Goal: Find specific page/section: Find specific page/section

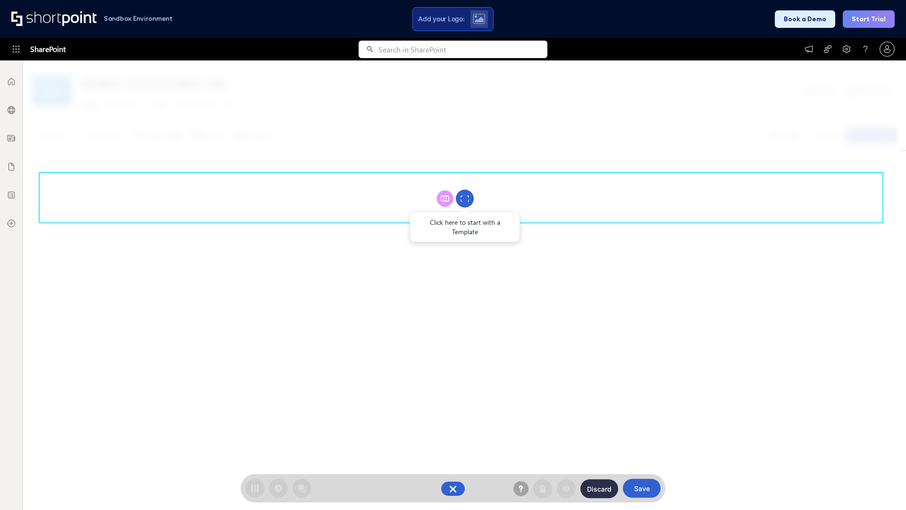
click at [465, 198] on circle at bounding box center [465, 199] width 18 height 18
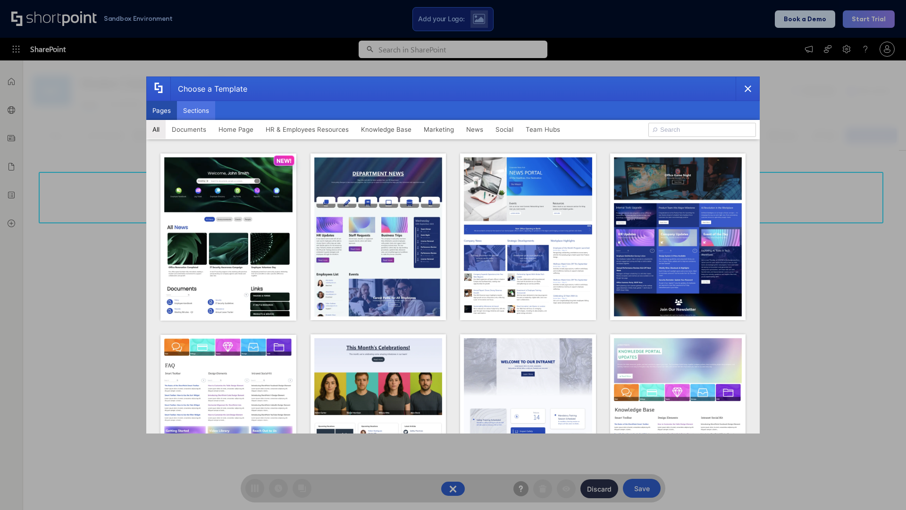
click at [196, 110] on button "Sections" at bounding box center [196, 110] width 38 height 19
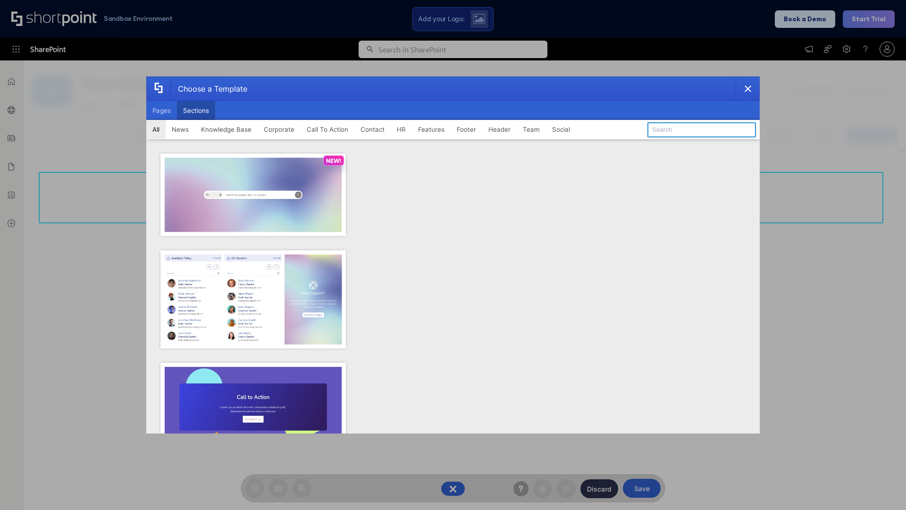
type input "News Kit 2"
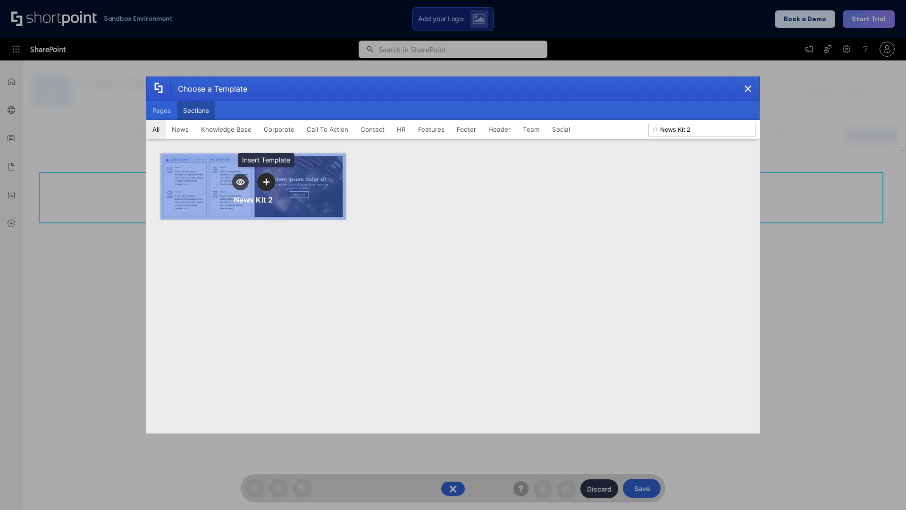
click at [266, 182] on icon "template selector" at bounding box center [266, 181] width 7 height 7
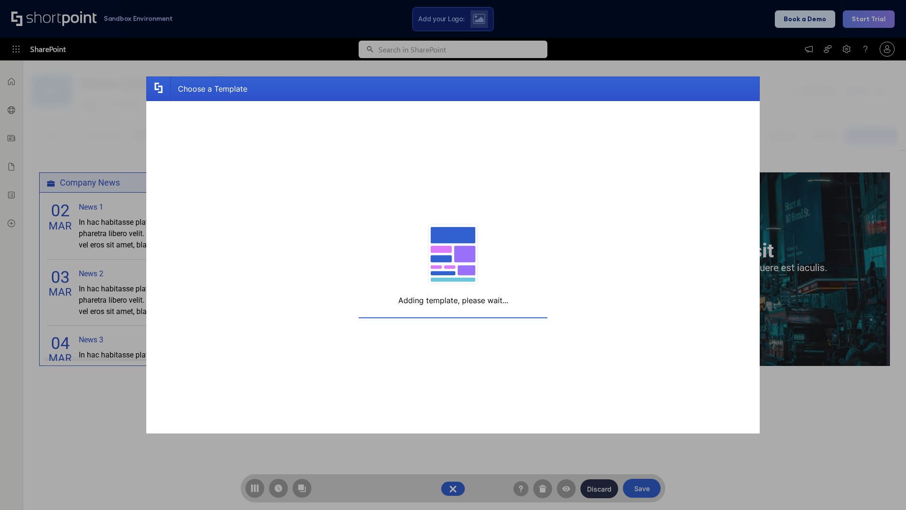
scroll to position [7, 7]
